Goal: Task Accomplishment & Management: Manage account settings

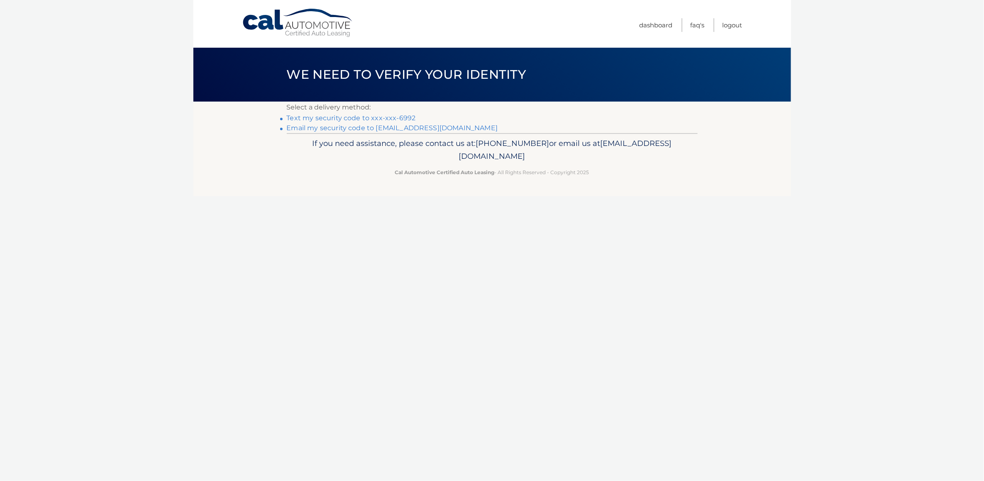
click at [398, 118] on link "Text my security code to xxx-xxx-6992" at bounding box center [351, 118] width 129 height 8
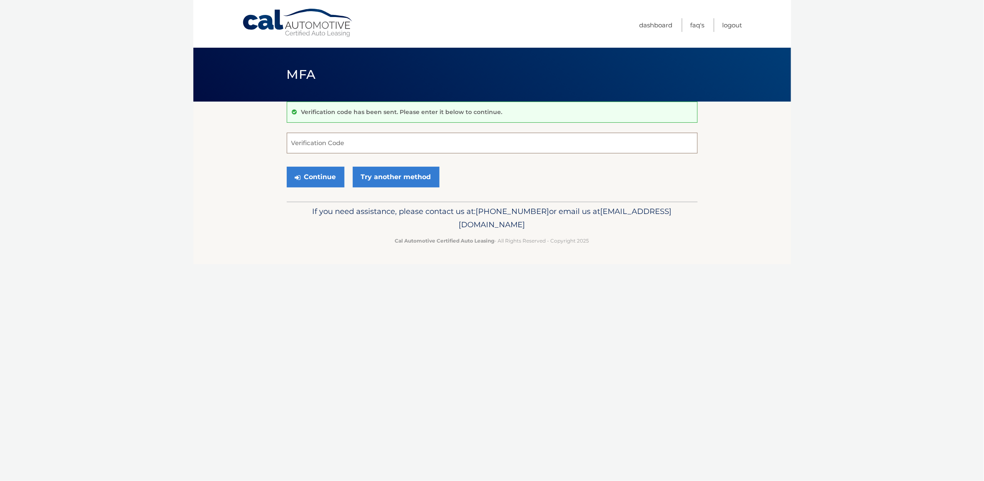
click at [317, 145] on input "Verification Code" at bounding box center [492, 143] width 411 height 21
type input "170693"
click at [324, 180] on button "Continue" at bounding box center [316, 177] width 58 height 21
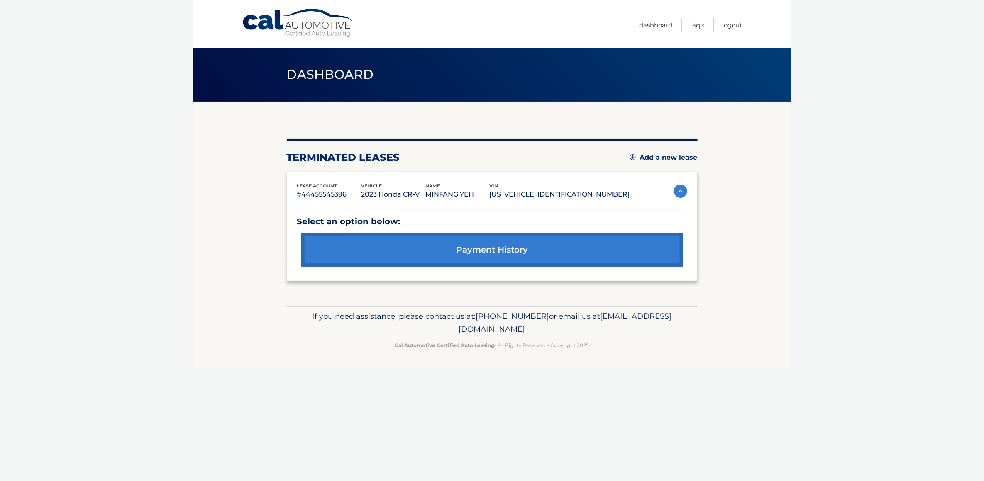
click at [680, 191] on img at bounding box center [680, 191] width 13 height 13
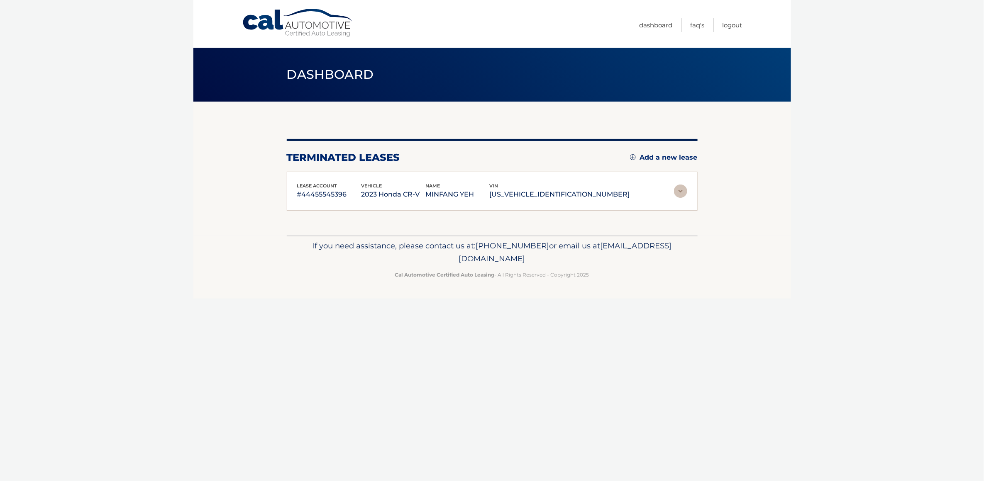
click at [681, 191] on img at bounding box center [680, 191] width 13 height 13
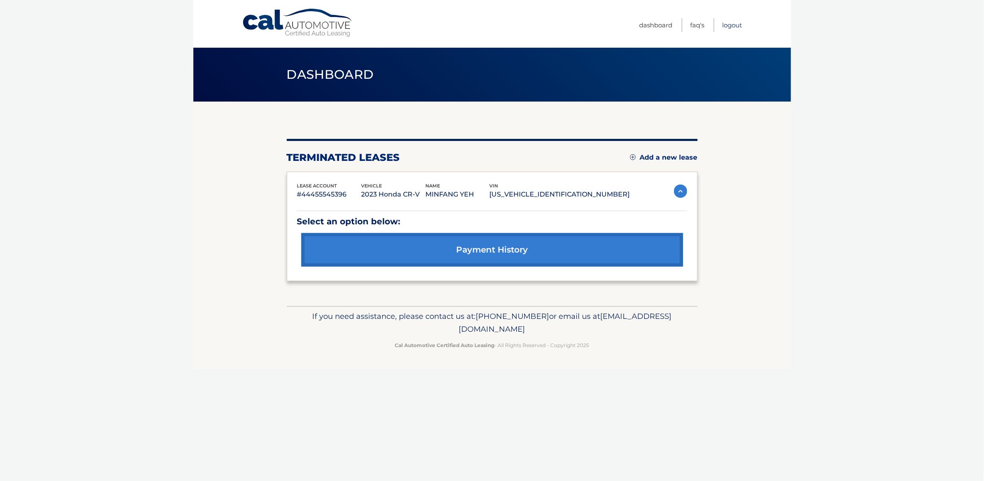
click at [729, 24] on link "Logout" at bounding box center [732, 25] width 20 height 14
